Goal: Complete Application Form: Complete application form

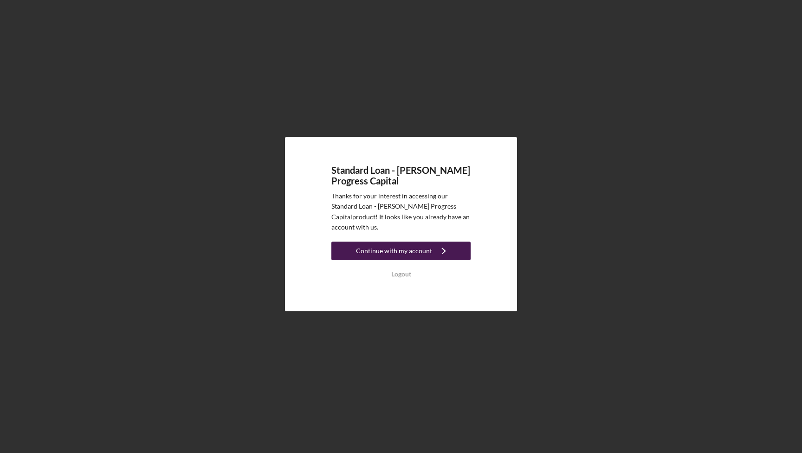
click at [437, 247] on icon "Icon/Navigate" at bounding box center [443, 250] width 23 height 23
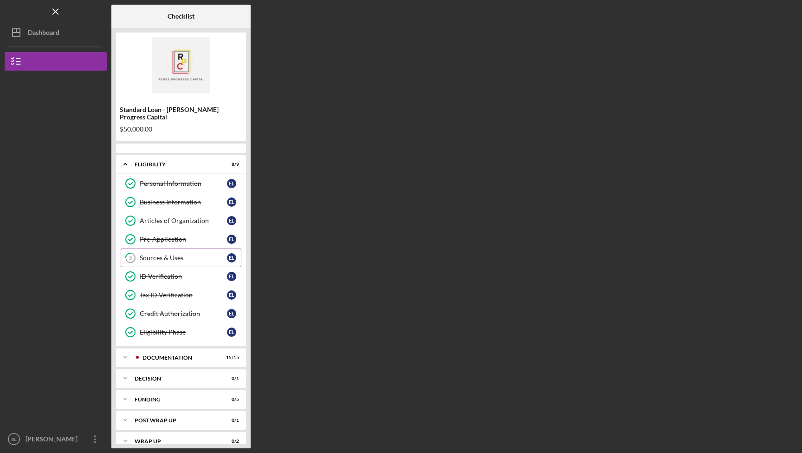
click at [171, 254] on div "Sources & Uses" at bounding box center [183, 257] width 87 height 7
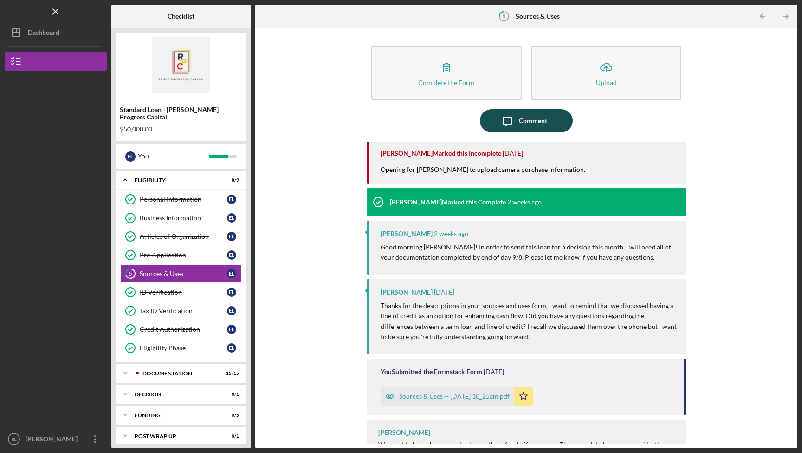
scroll to position [22, 0]
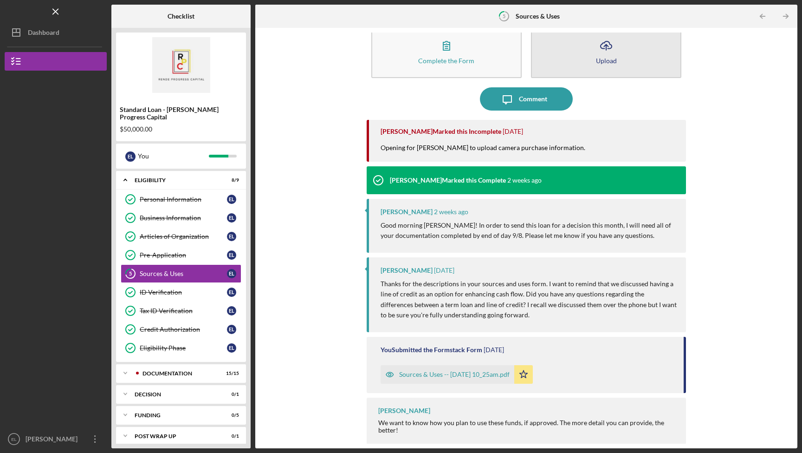
click at [563, 65] on button "Icon/Upload Upload" at bounding box center [606, 51] width 150 height 53
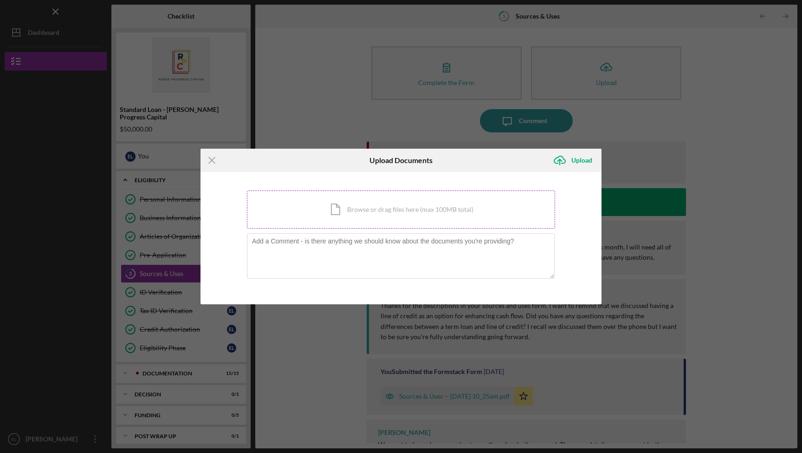
click at [401, 210] on div "Icon/Document Browse or drag files here (max 100MB total) Tap to choose files o…" at bounding box center [401, 209] width 308 height 38
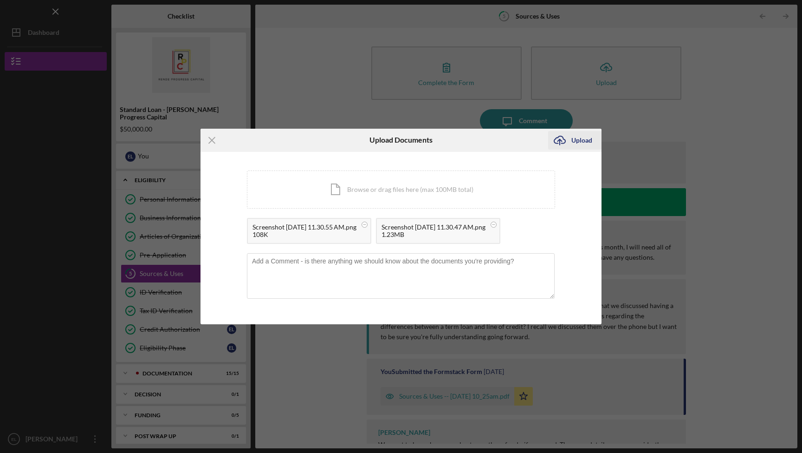
click at [571, 141] on button "Icon/Upload Upload" at bounding box center [574, 140] width 53 height 19
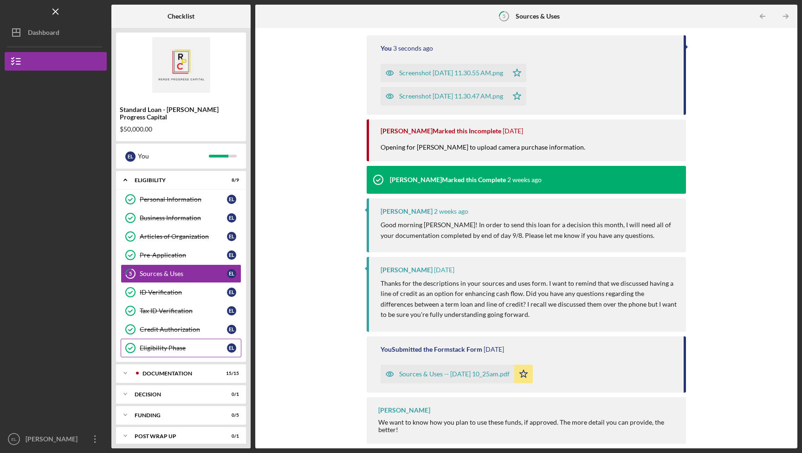
scroll to position [20, 0]
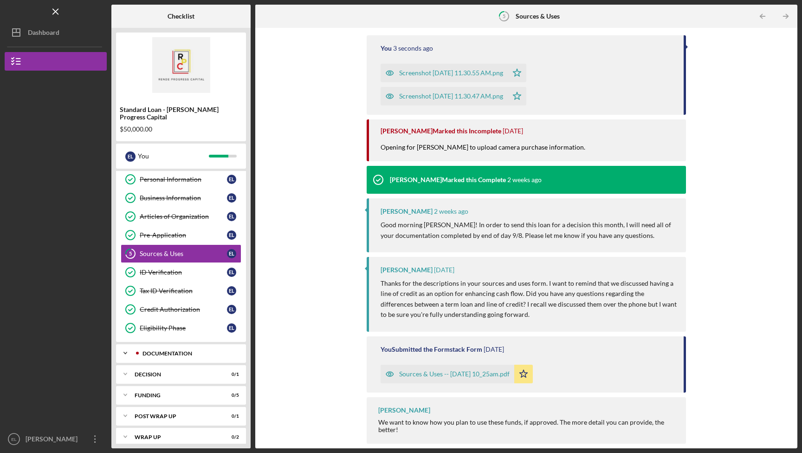
click at [210, 350] on div "Documentation" at bounding box center [188, 353] width 92 height 6
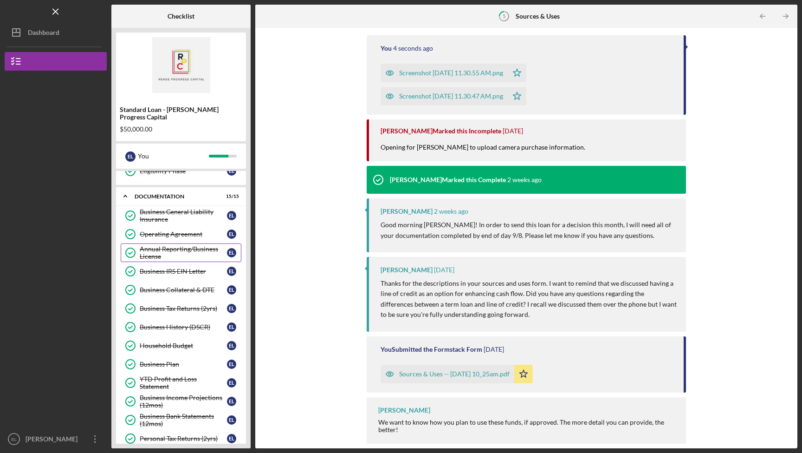
scroll to position [273, 0]
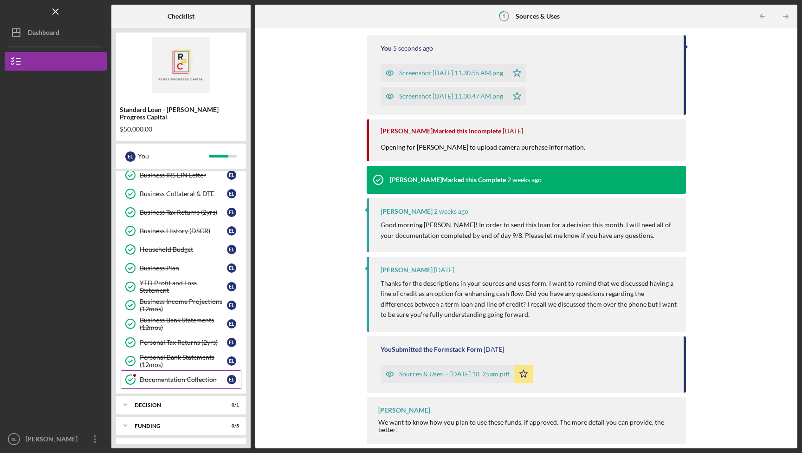
click at [191, 379] on link "Documentation Collection Documentation Collection E L" at bounding box center [181, 379] width 121 height 19
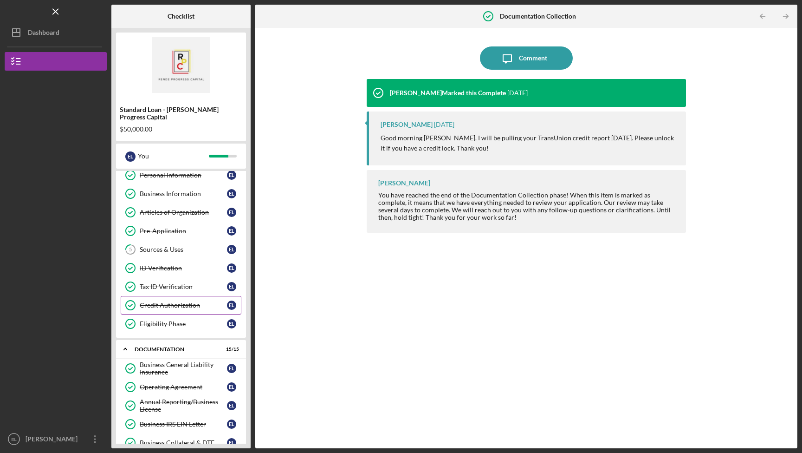
scroll to position [13, 0]
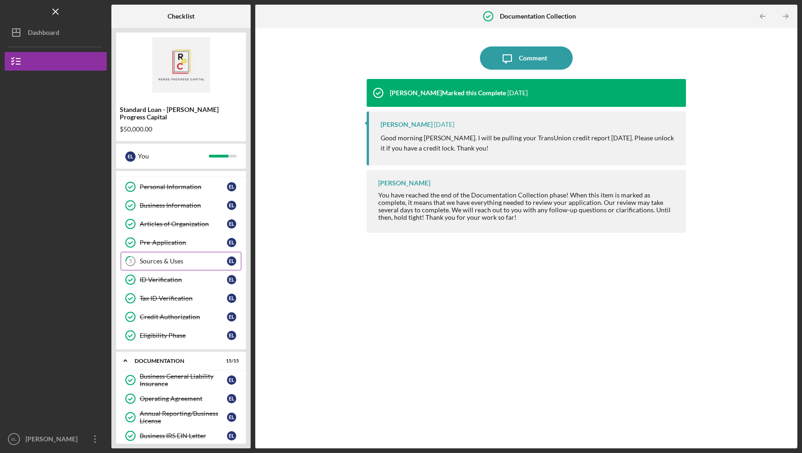
click at [176, 257] on div "Sources & Uses" at bounding box center [183, 260] width 87 height 7
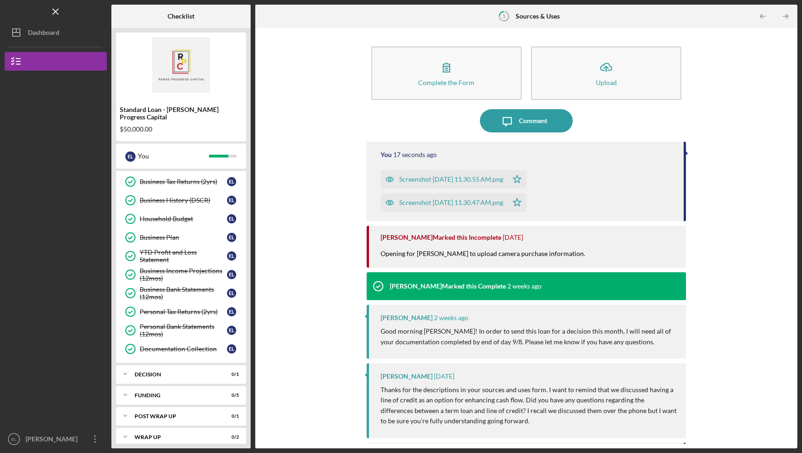
scroll to position [106, 0]
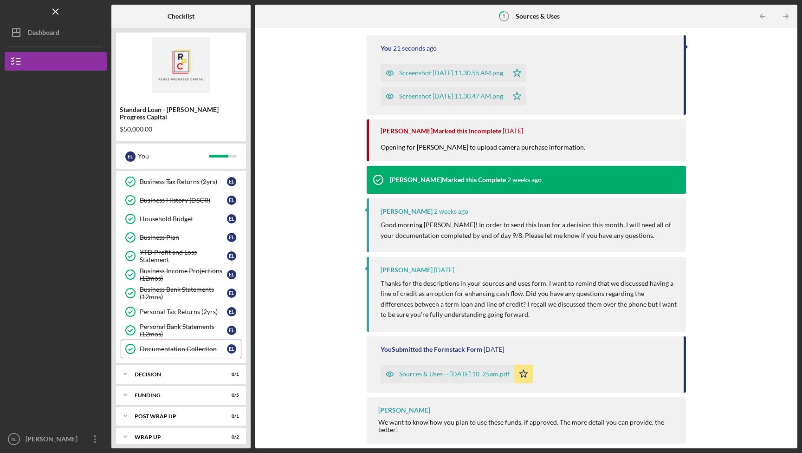
click at [183, 339] on link "Documentation Collection Documentation Collection E L" at bounding box center [181, 348] width 121 height 19
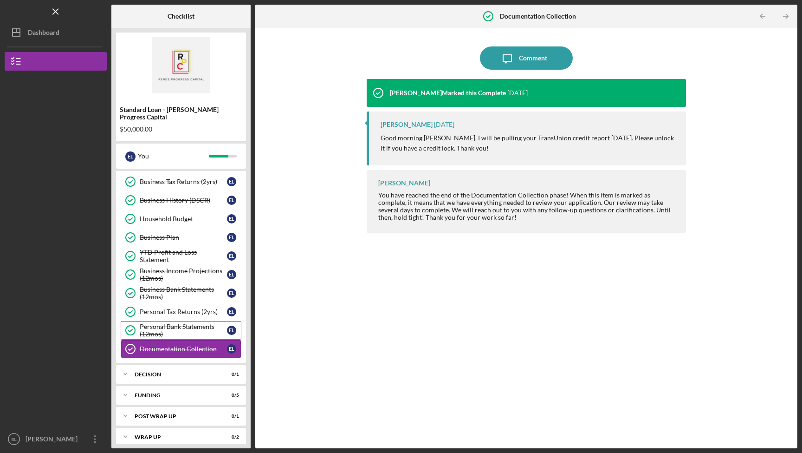
click at [188, 323] on div "Personal Bank Statements (12mos)" at bounding box center [183, 330] width 87 height 15
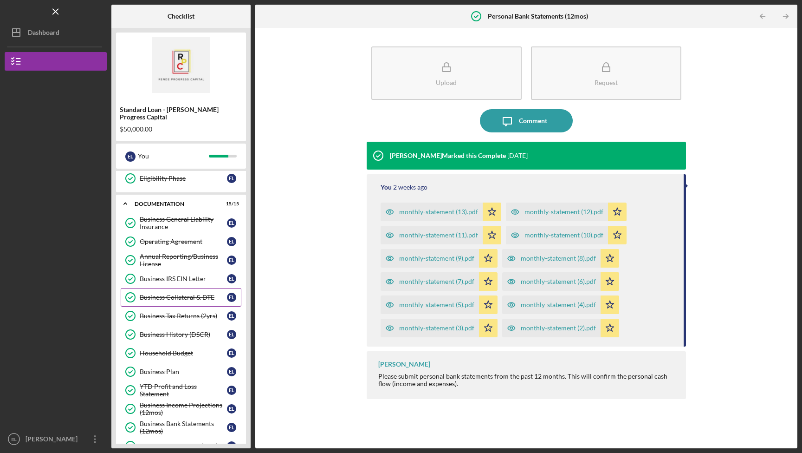
scroll to position [168, 0]
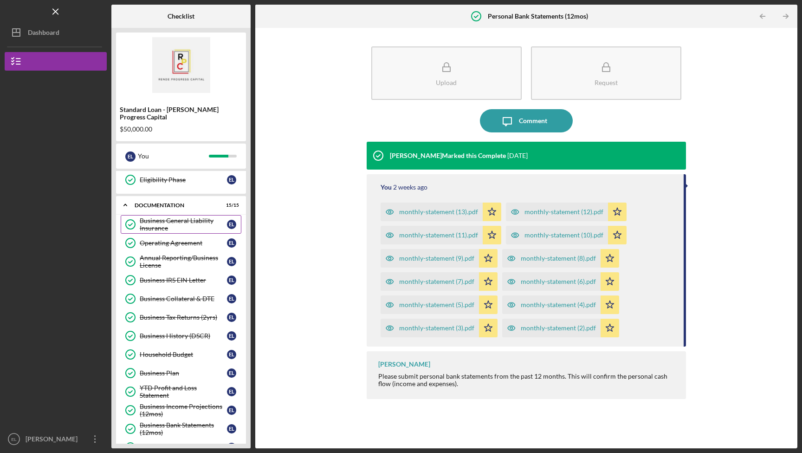
click at [185, 217] on div "Business General Liability Insurance" at bounding box center [183, 224] width 87 height 15
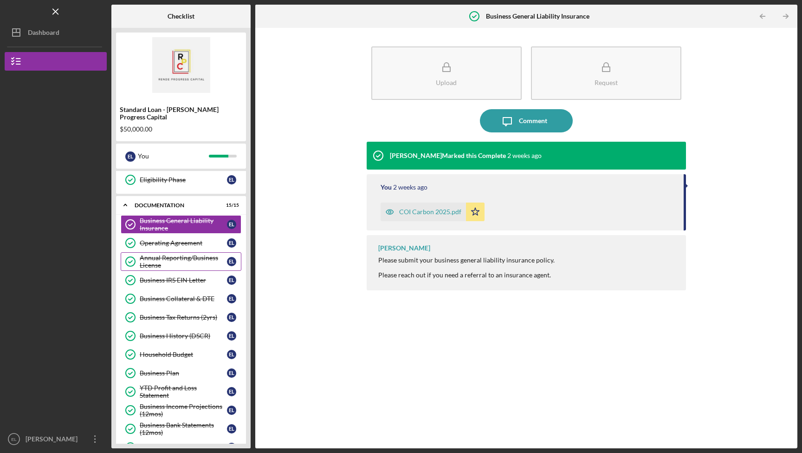
click at [190, 254] on div "Annual Reporting/Business License" at bounding box center [183, 261] width 87 height 15
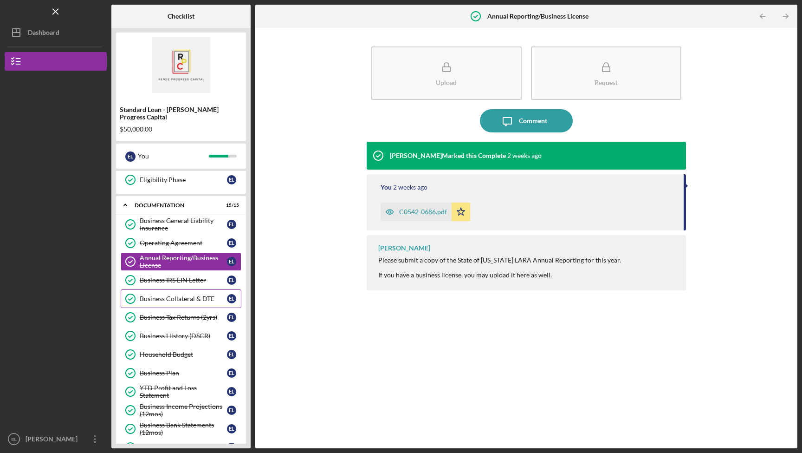
click at [181, 295] on div "Business Collateral & DTE" at bounding box center [183, 298] width 87 height 7
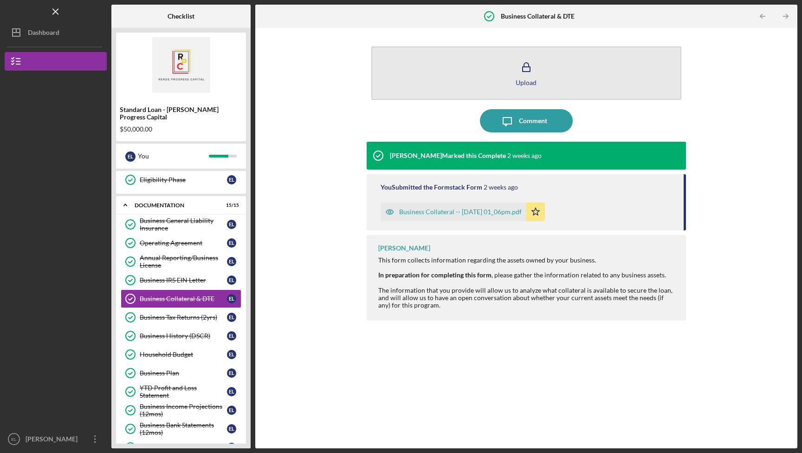
click at [511, 76] on button "Upload" at bounding box center [526, 72] width 310 height 53
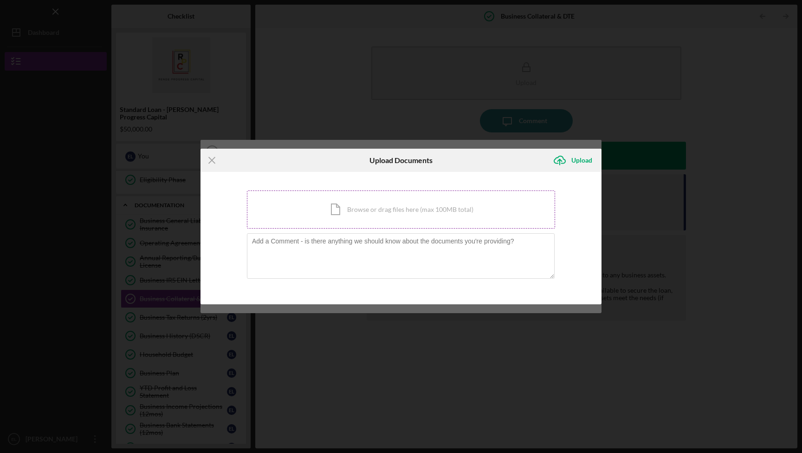
click at [419, 207] on div "Icon/Document Browse or drag files here (max 100MB total) Tap to choose files o…" at bounding box center [401, 209] width 308 height 38
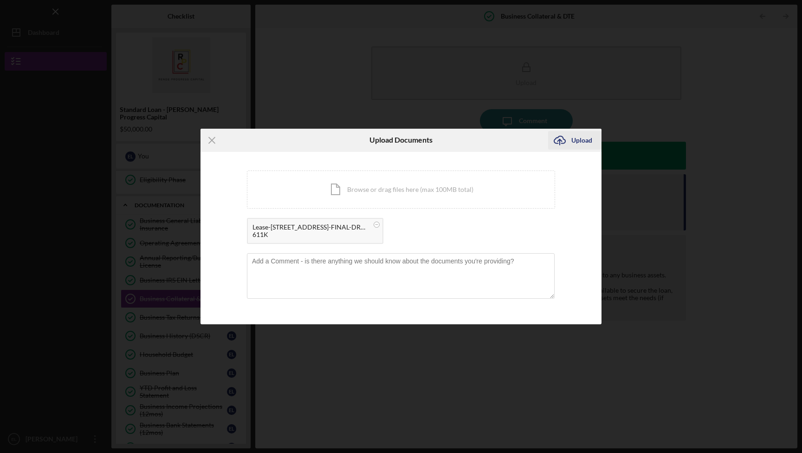
click at [582, 135] on div "Upload" at bounding box center [581, 140] width 21 height 19
